Goal: Transaction & Acquisition: Register for event/course

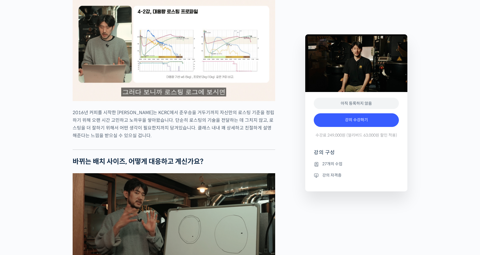
scroll to position [629, 0]
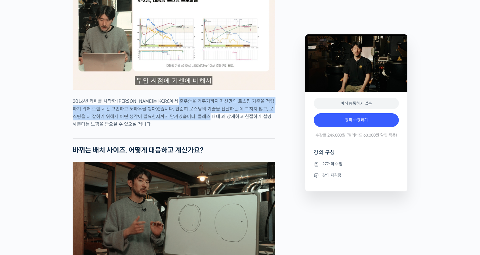
drag, startPoint x: 188, startPoint y: 125, endPoint x: 204, endPoint y: 140, distance: 22.1
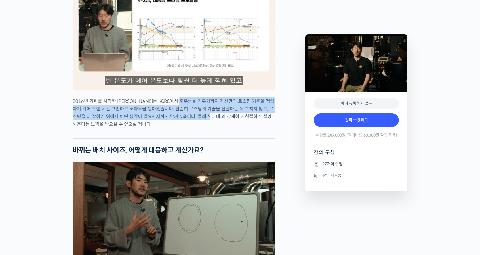
click at [204, 128] on p "2016년 커피를 시작한 [PERSON_NAME]는 KCRC에서 준우승을 거두기까지 자신만의 로스팅 기준을 정립하기 위해 오랜 시간 고민하고 …" at bounding box center [174, 112] width 203 height 31
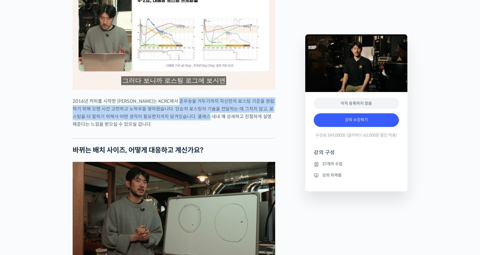
click at [204, 128] on p "2016년 커피를 시작한 [PERSON_NAME]는 KCRC에서 준우승을 거두기까지 자신만의 로스팅 기준을 정립하기 위해 오랜 시간 고민하고 …" at bounding box center [174, 112] width 203 height 31
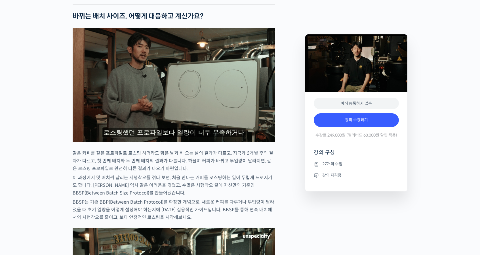
scroll to position [764, 0]
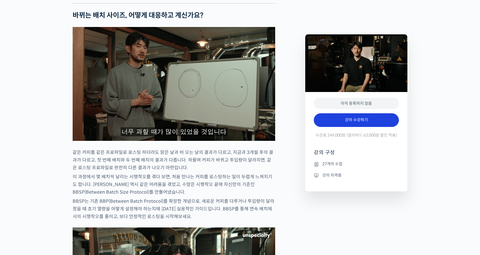
click at [329, 124] on link "강의 수강하기" at bounding box center [356, 120] width 85 height 14
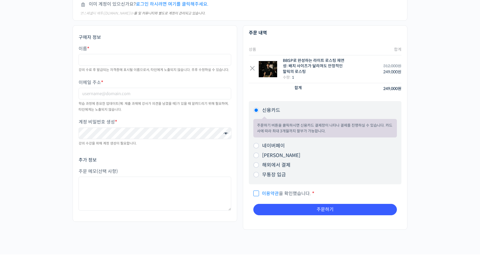
scroll to position [63, 0]
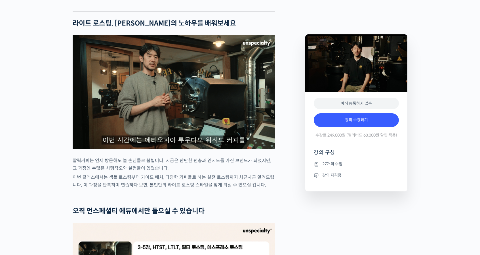
scroll to position [1110, 0]
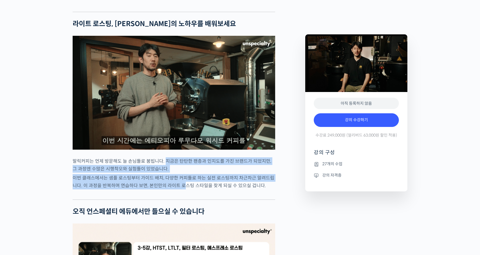
drag, startPoint x: 164, startPoint y: 181, endPoint x: 180, endPoint y: 205, distance: 28.7
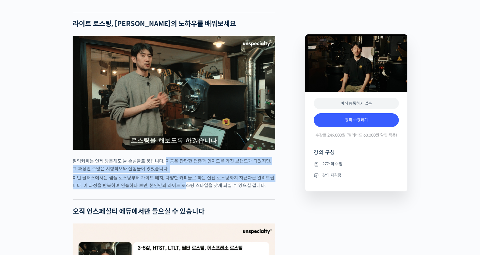
click at [180, 205] on div "[PERSON_NAME] 로스터를 소개합니다! 많은 사람들에게 사랑받는 <[PERSON_NAME]>의 대표, [PERSON_NAME]가 [PE…" at bounding box center [174, 93] width 203 height 1939
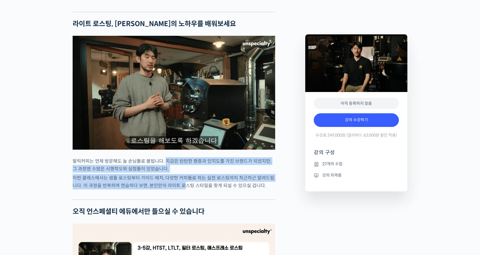
click at [180, 189] on p "이번 클래스에서는 샘플 로스팅부터 가이드 배치, 다양한 커피들로 하는 실전 로스팅까지 차근차근 알려드립니다. 이 과정을 반복하며 연습하다 보면…" at bounding box center [174, 181] width 203 height 15
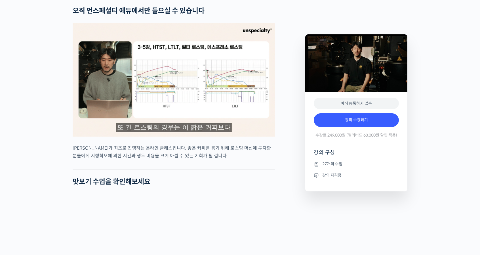
scroll to position [1310, 0]
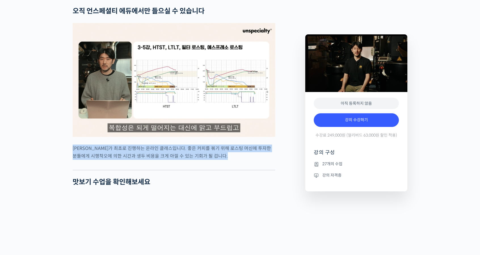
drag, startPoint x: 73, startPoint y: 168, endPoint x: 197, endPoint y: 182, distance: 124.1
click at [197, 170] on div at bounding box center [174, 165] width 203 height 9
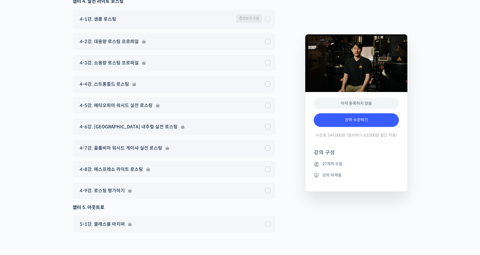
scroll to position [2598, 0]
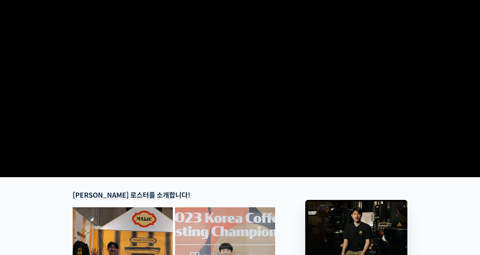
scroll to position [0, 0]
